Goal: Find specific page/section: Find specific page/section

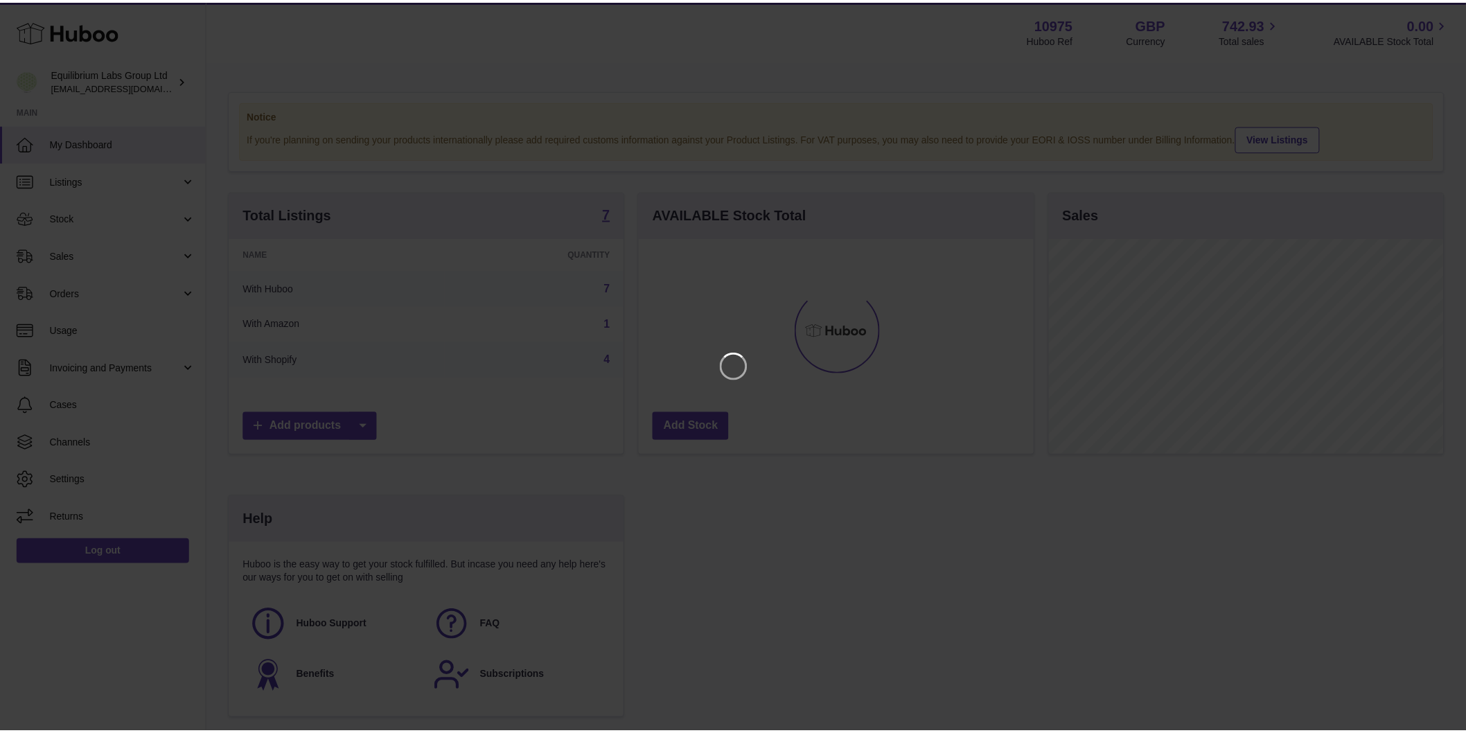
scroll to position [216, 398]
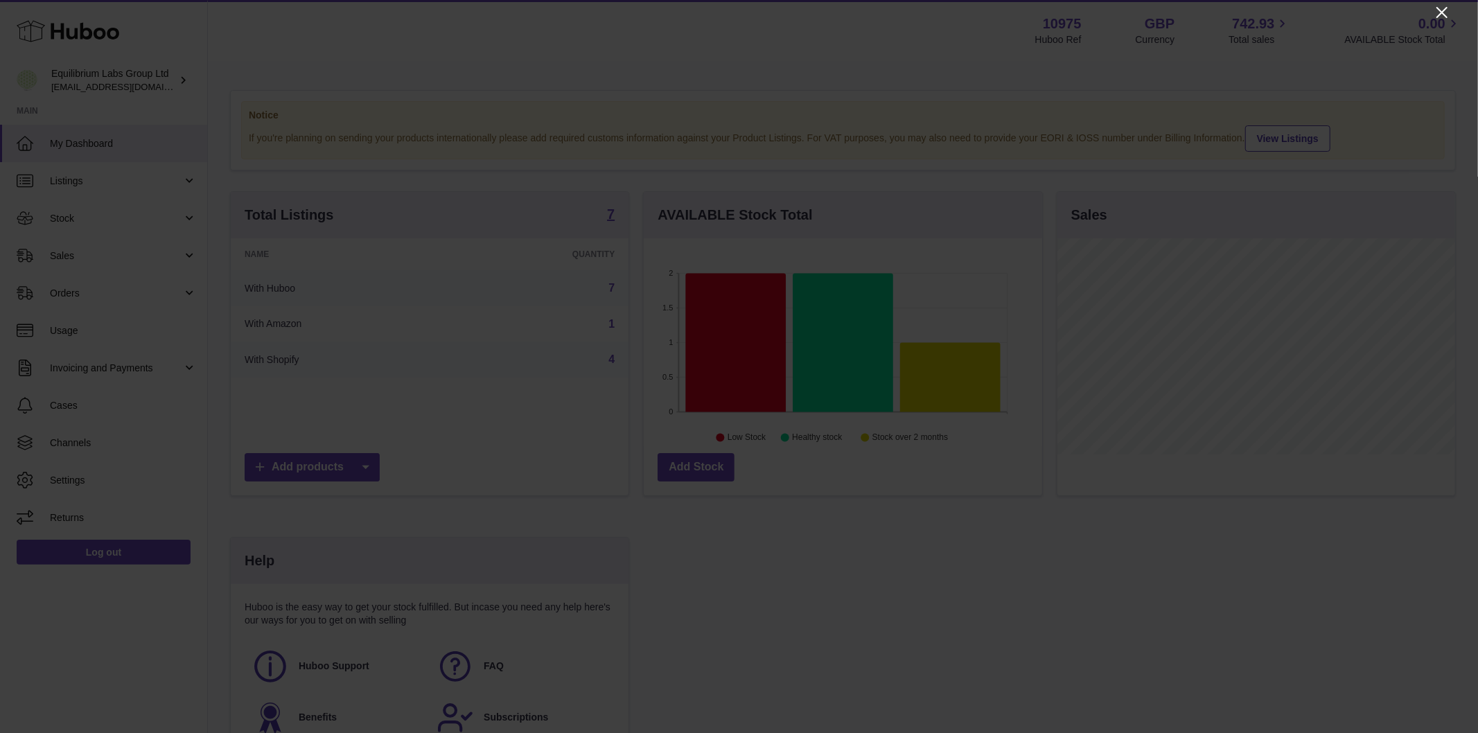
click at [1442, 7] on icon "Close" at bounding box center [1442, 12] width 17 height 17
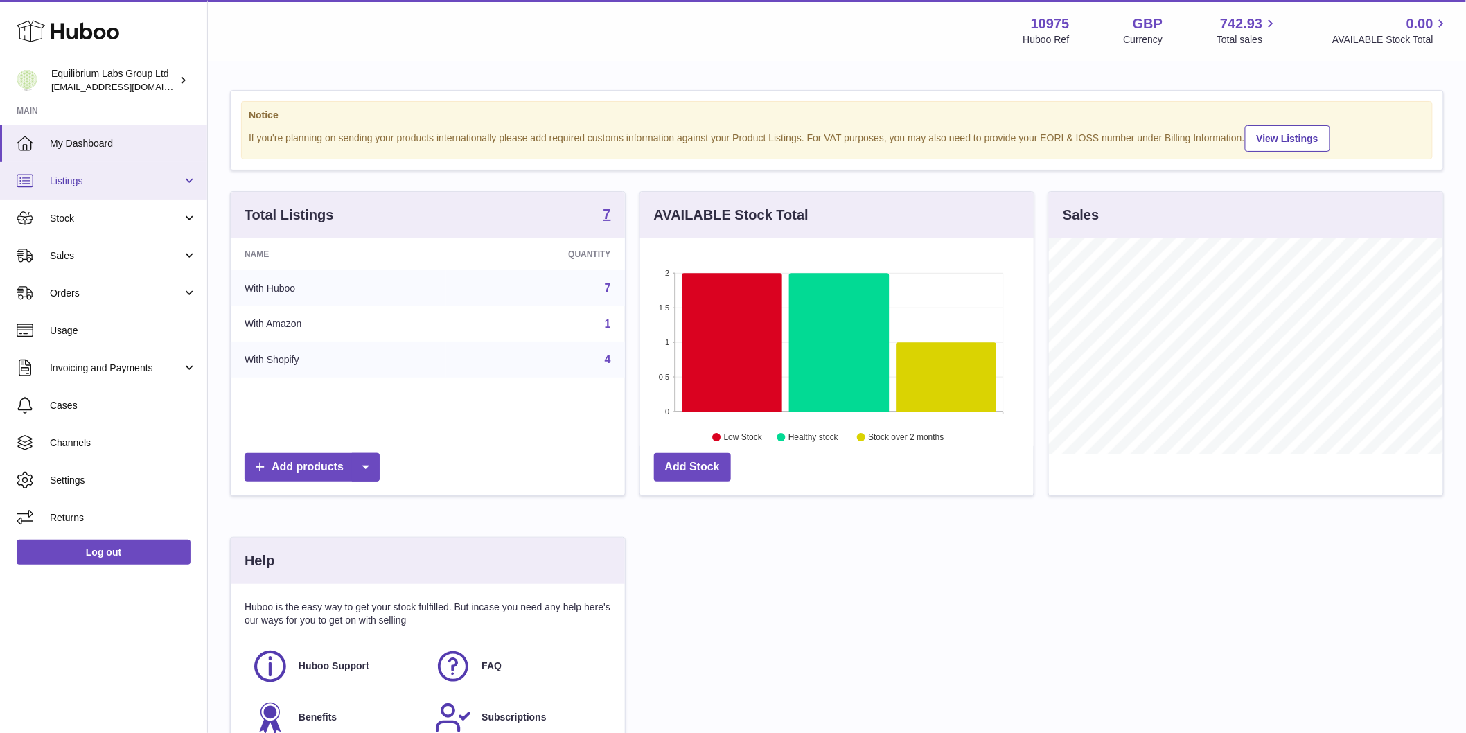
click at [109, 189] on link "Listings" at bounding box center [103, 180] width 207 height 37
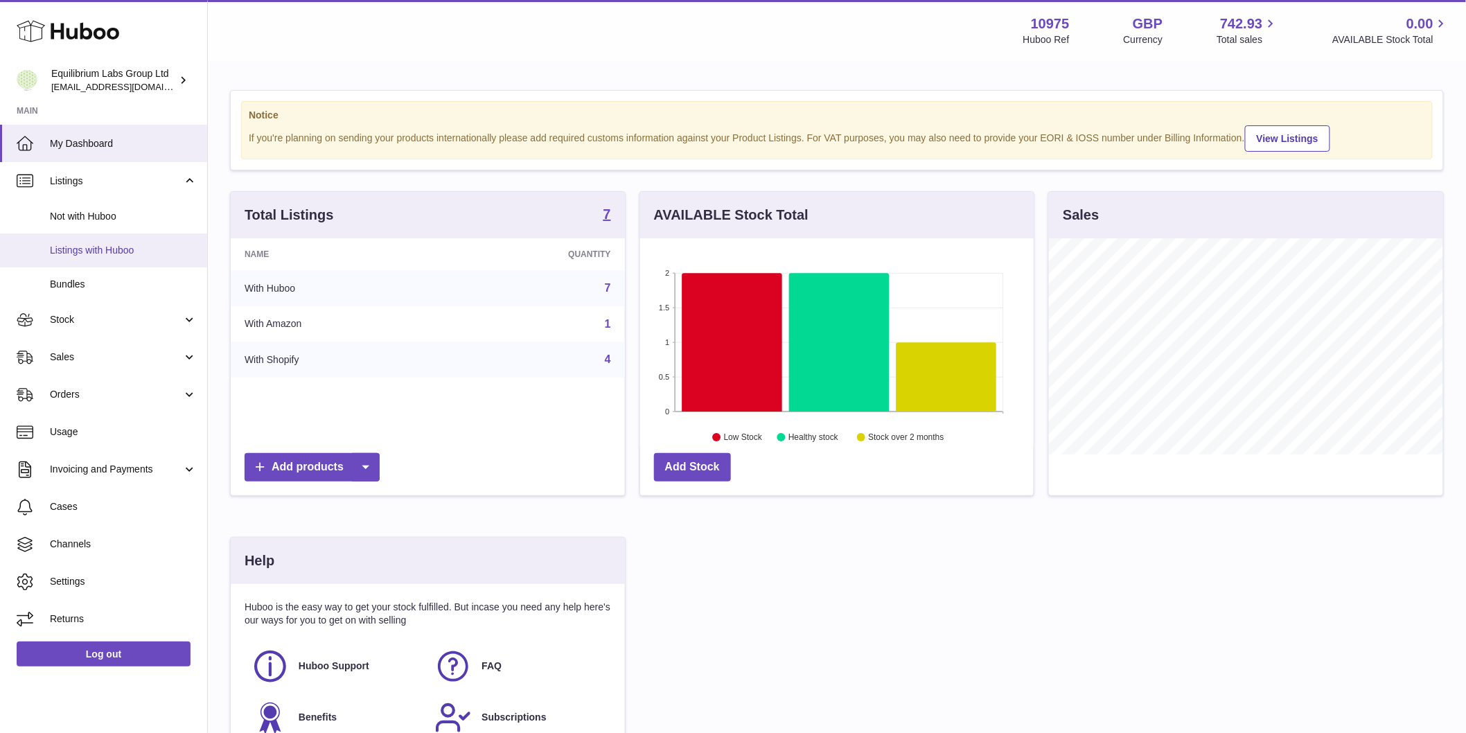
click at [133, 252] on span "Listings with Huboo" at bounding box center [123, 250] width 147 height 13
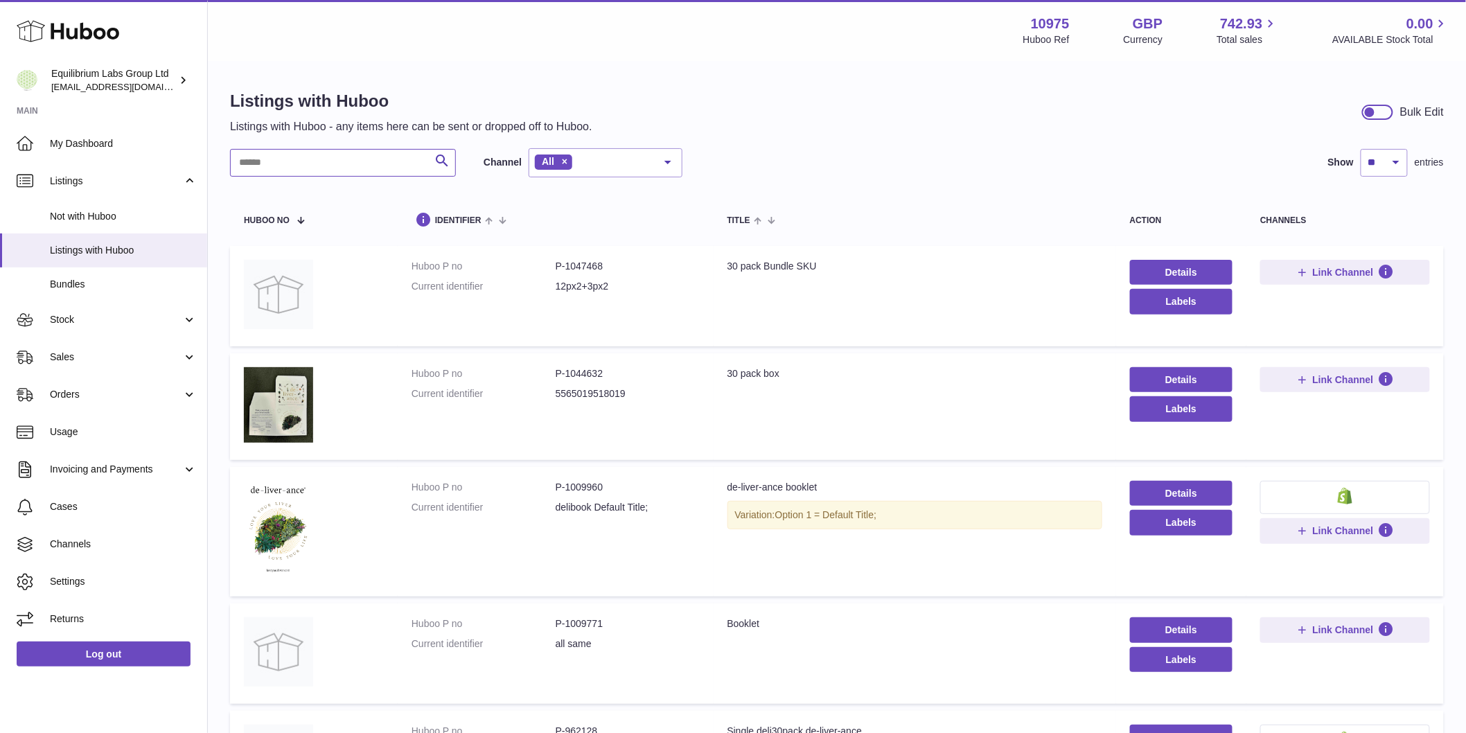
click at [281, 156] on input "text" at bounding box center [343, 163] width 226 height 28
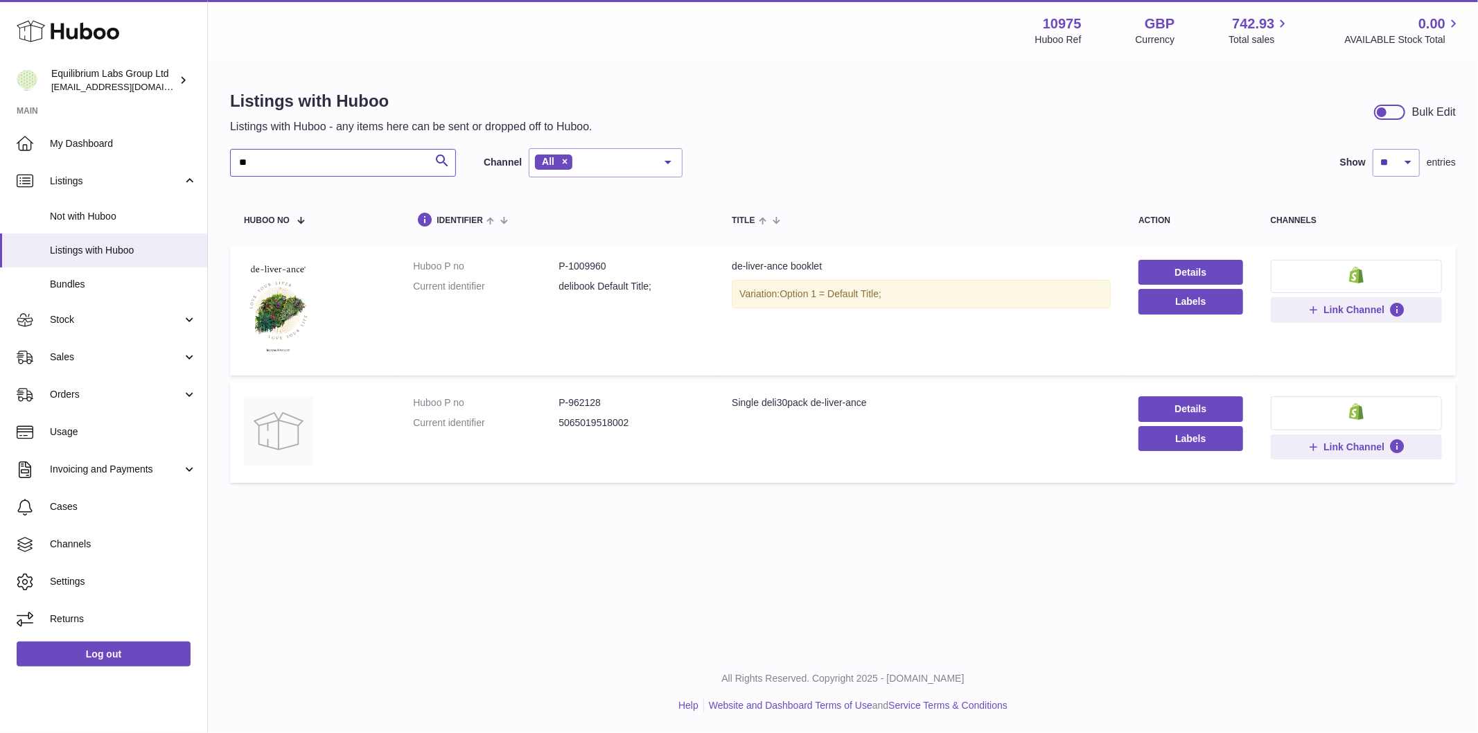
type input "*"
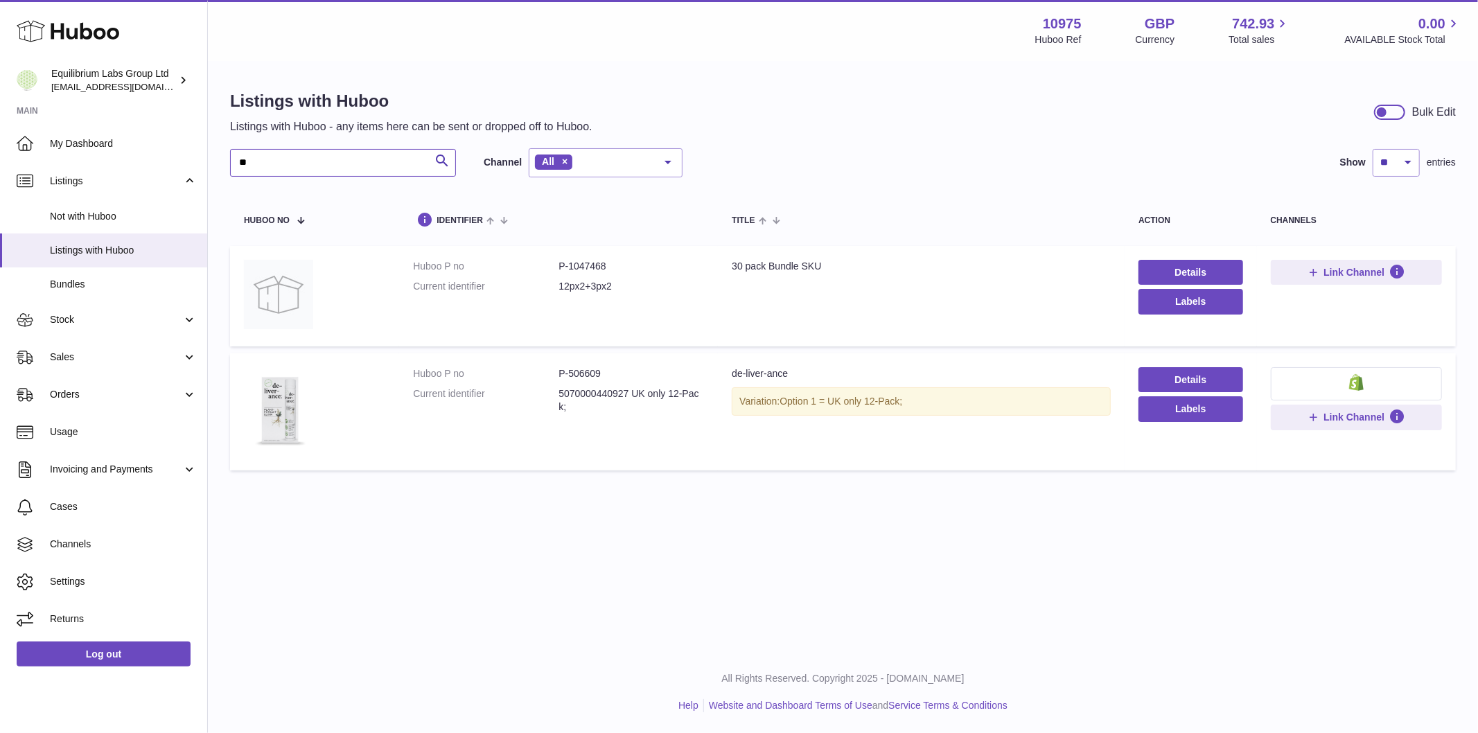
type input "*"
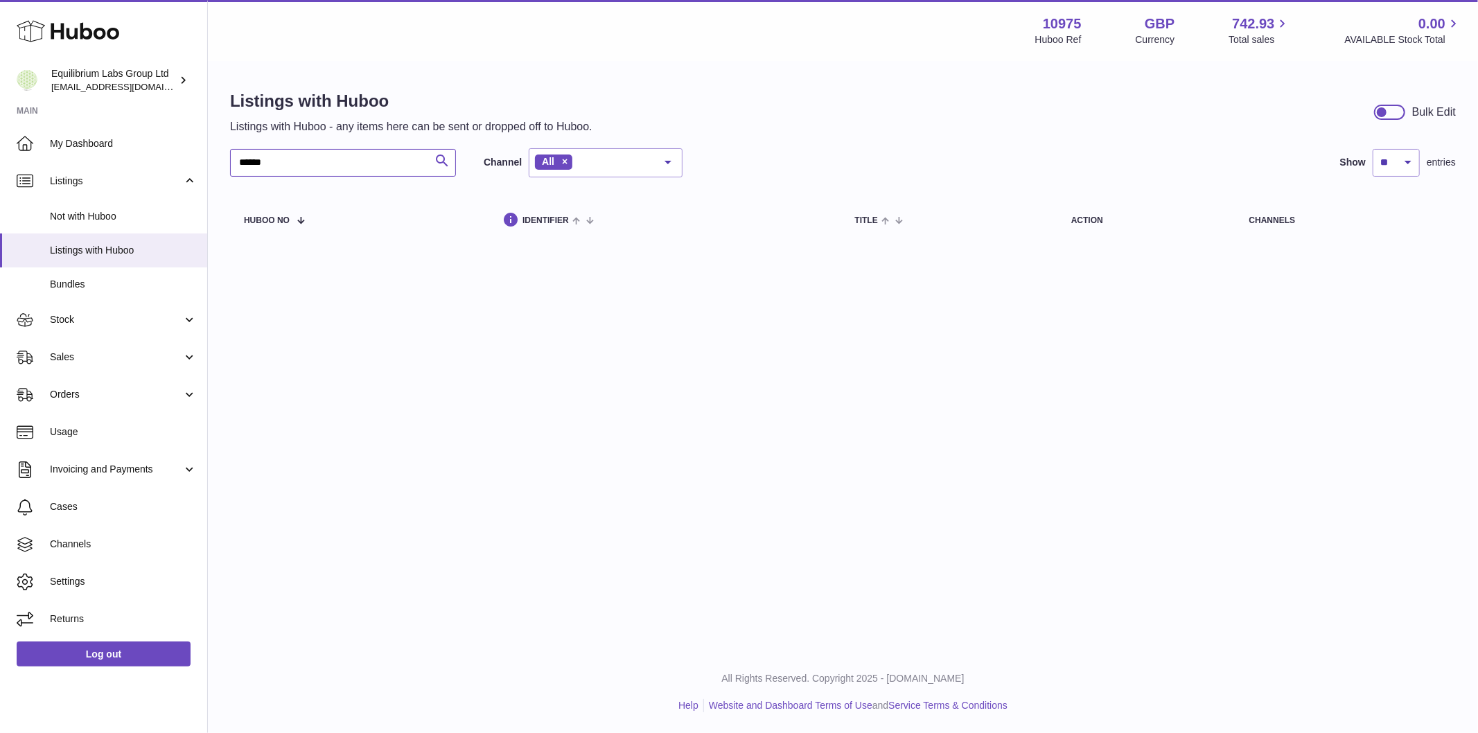
type input "******"
click at [438, 161] on icon "submit" at bounding box center [442, 160] width 17 height 17
